Goal: Transaction & Acquisition: Purchase product/service

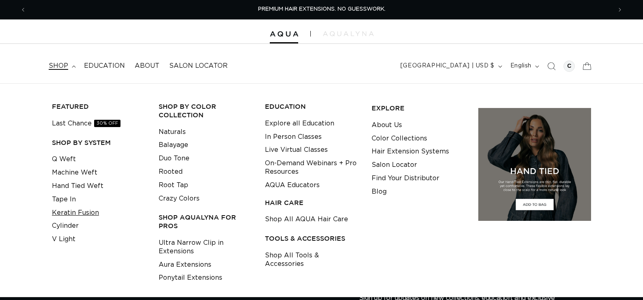
click at [72, 212] on link "Keratin Fusion" at bounding box center [75, 212] width 47 height 13
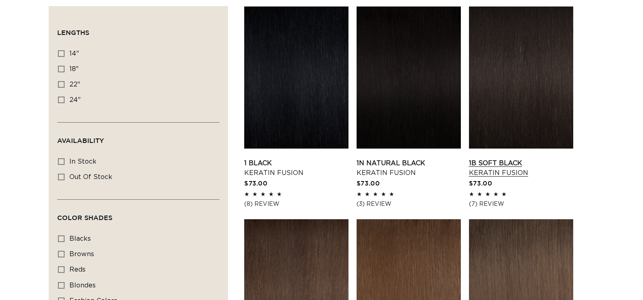
scroll to position [284, 0]
click at [522, 158] on link "1B Soft Black Keratin Fusion" at bounding box center [521, 167] width 104 height 19
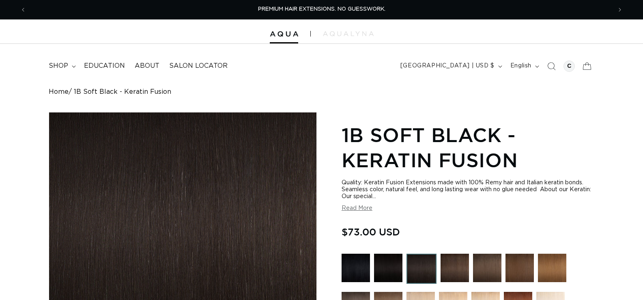
scroll to position [365, 0]
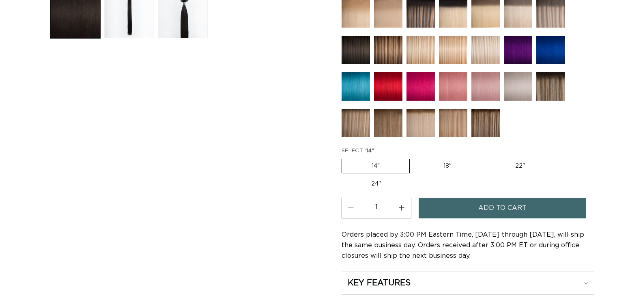
click at [371, 178] on label "24" Variant sold out or unavailable" at bounding box center [375, 184] width 69 height 14
click at [558, 157] on input "24" Variant sold out or unavailable" at bounding box center [558, 157] width 0 height 0
radio input "true"
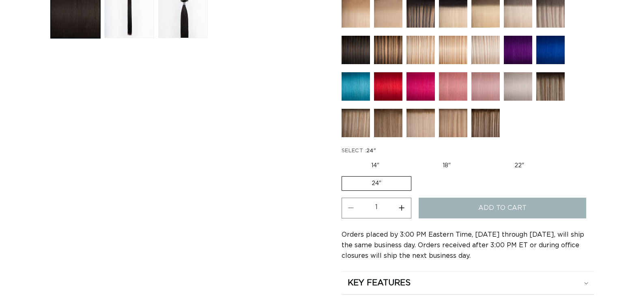
scroll to position [230, 0]
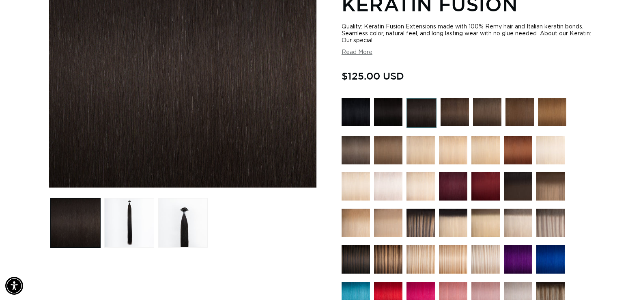
scroll to position [0, 585]
